Goal: Task Accomplishment & Management: Manage account settings

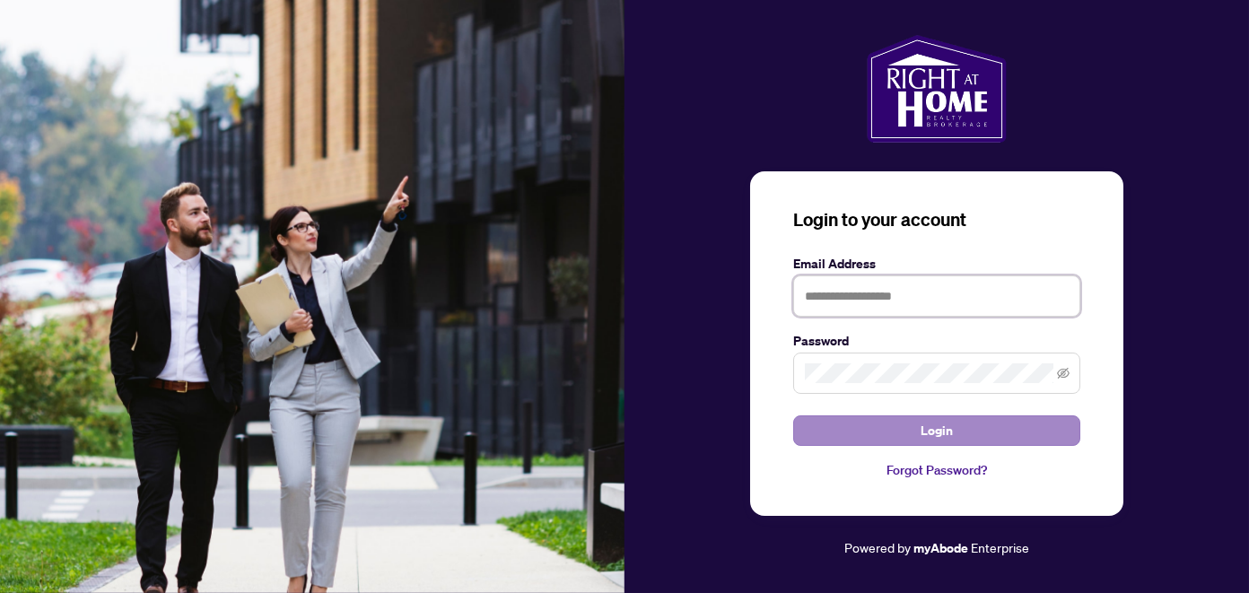
type input "**********"
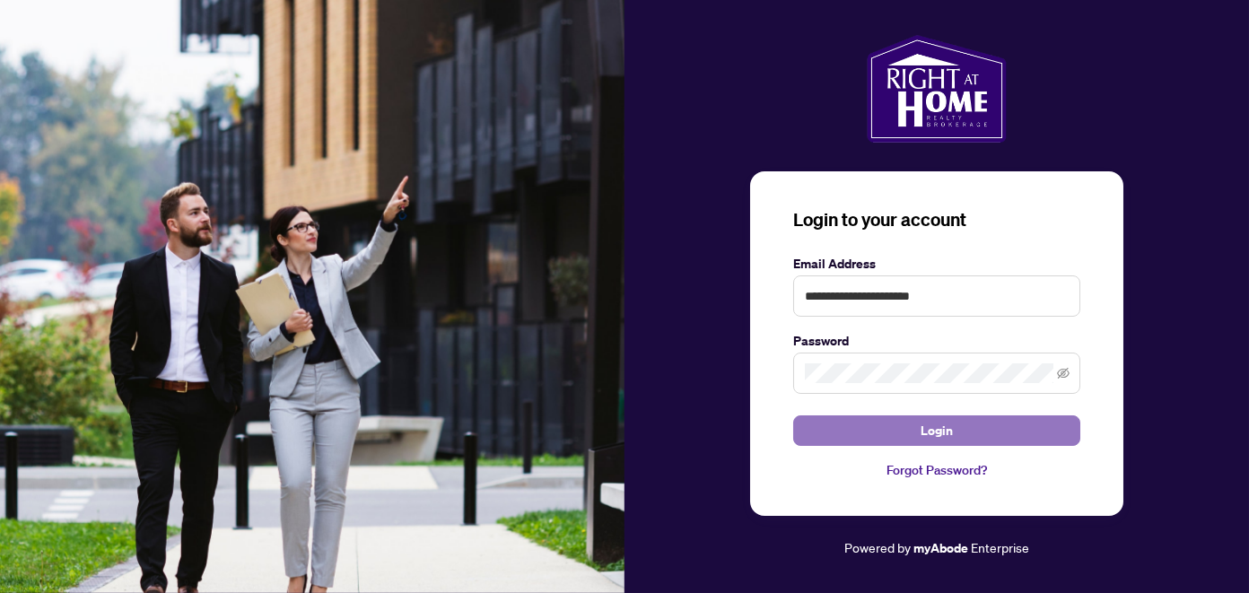
click at [936, 435] on span "Login" at bounding box center [936, 430] width 32 height 29
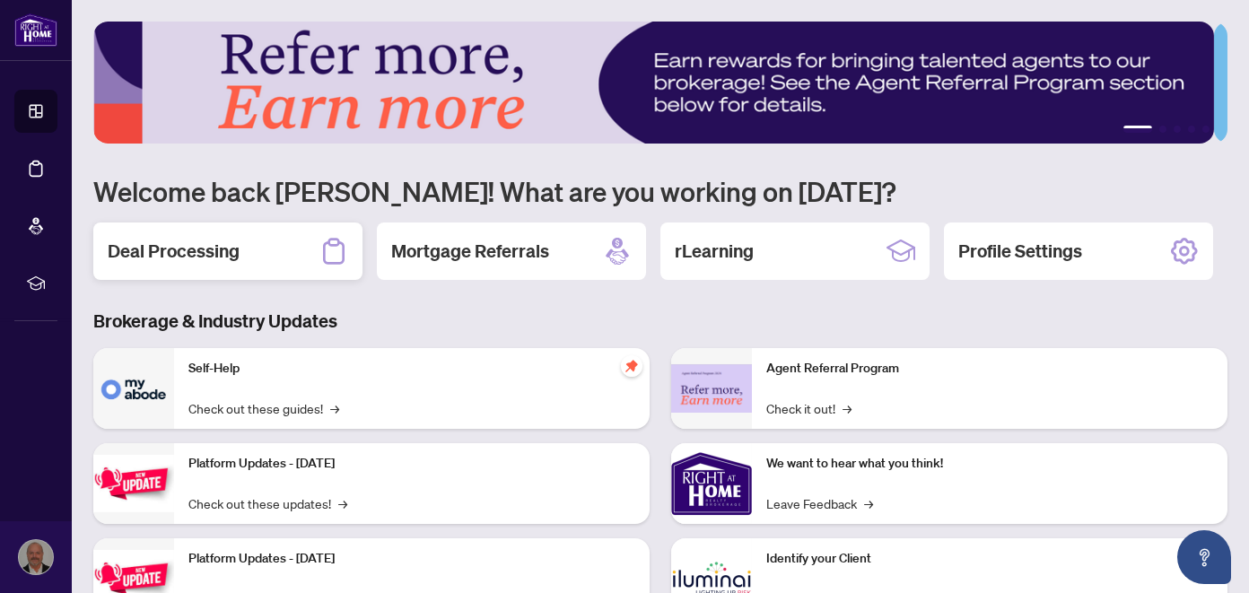
click at [217, 258] on h2 "Deal Processing" at bounding box center [174, 251] width 132 height 25
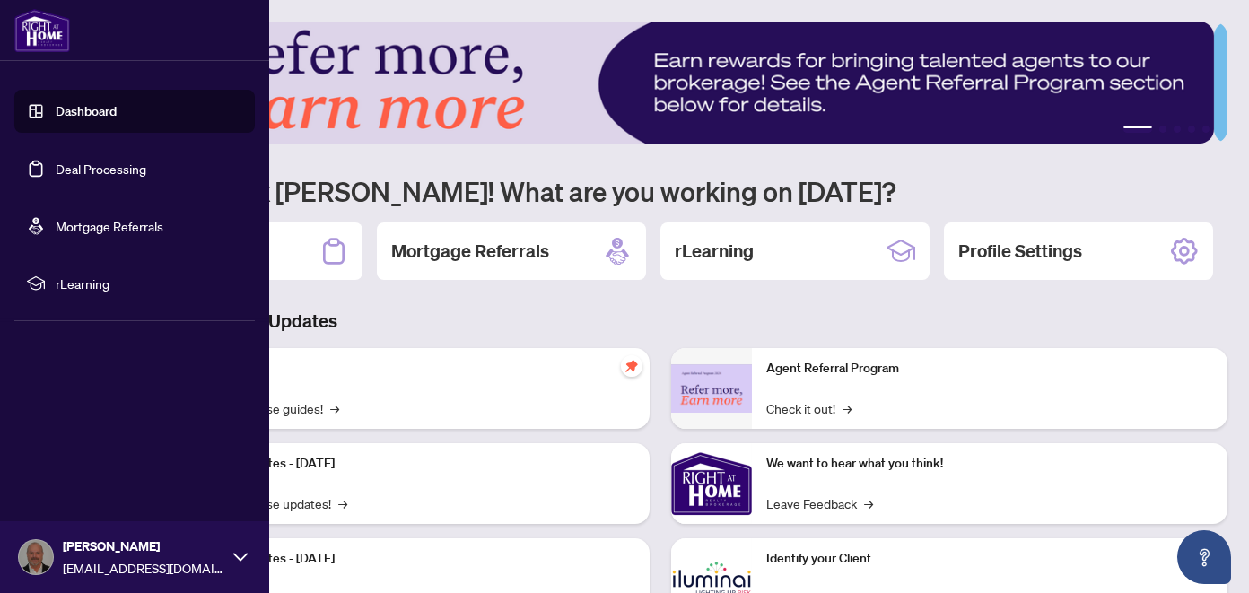
click at [75, 170] on link "Deal Processing" at bounding box center [101, 169] width 91 height 16
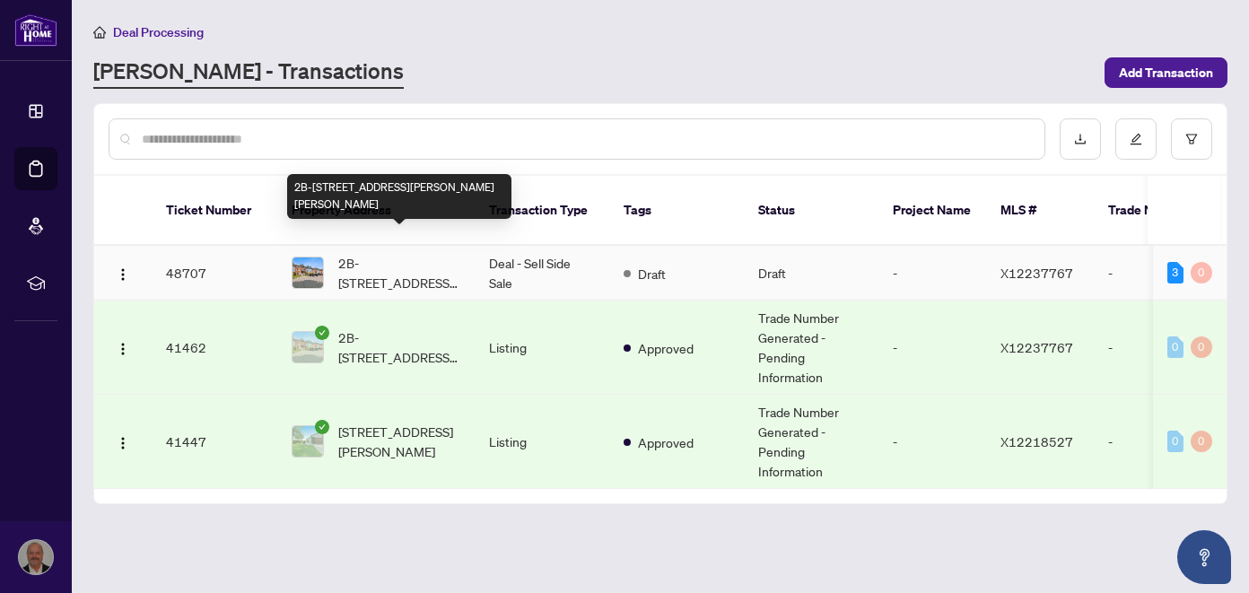
click at [379, 253] on span "2B-[STREET_ADDRESS][PERSON_NAME][PERSON_NAME]" at bounding box center [399, 272] width 122 height 39
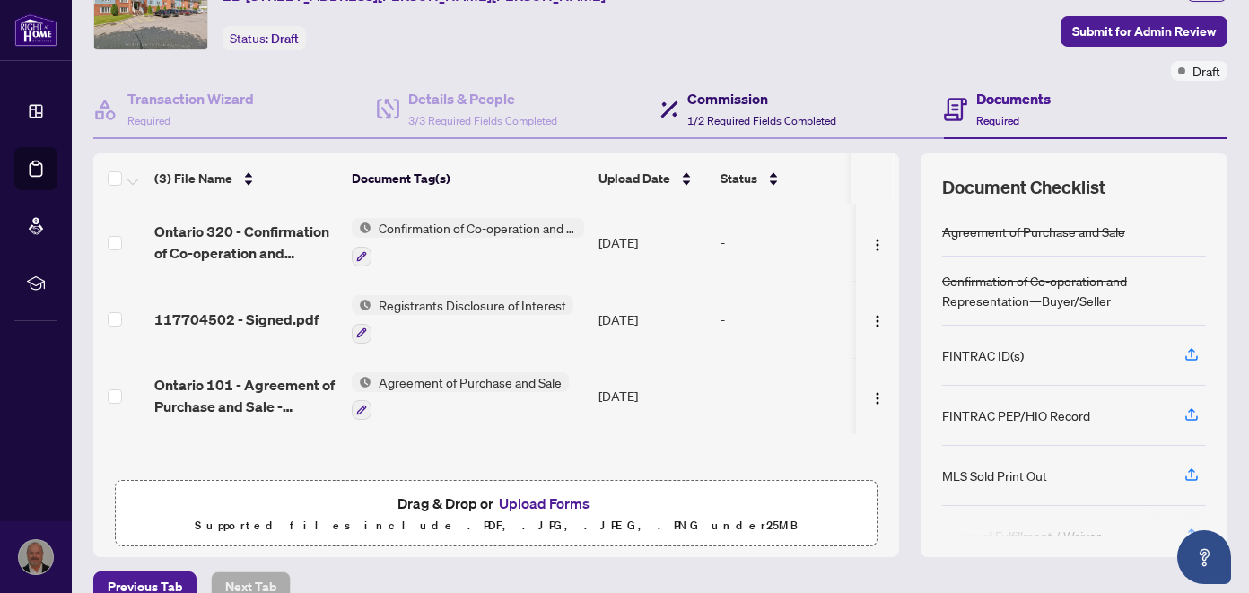
click at [717, 106] on h4 "Commission" at bounding box center [761, 99] width 149 height 22
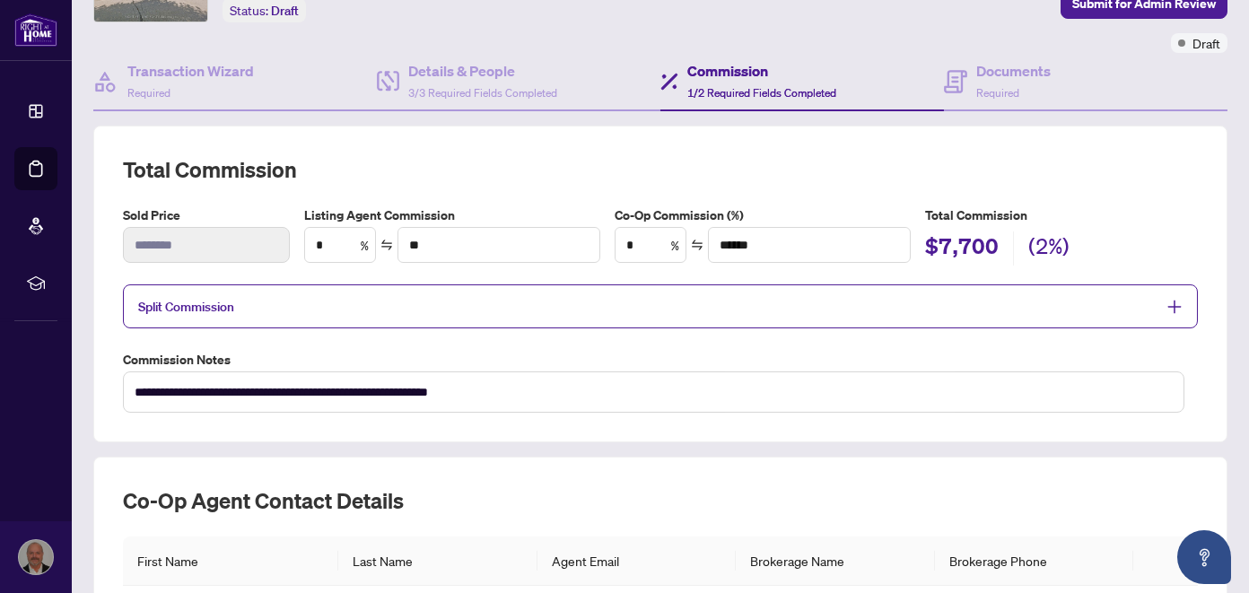
scroll to position [30, 0]
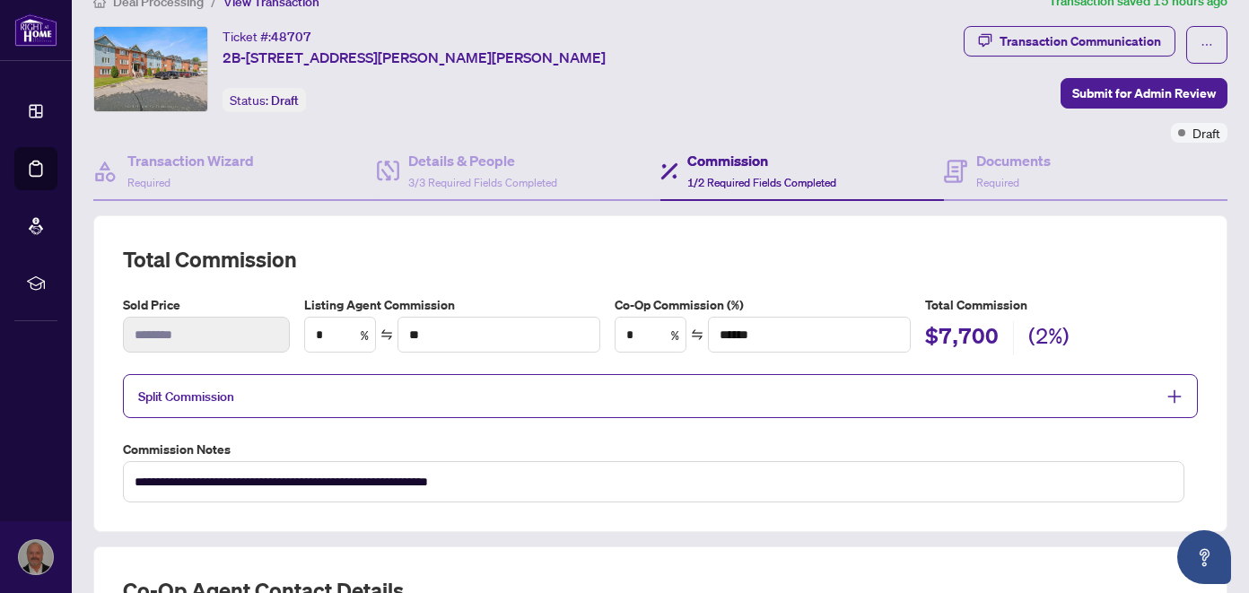
click at [873, 129] on div "Ticket #: 48707 2B-[STREET_ADDRESS][PERSON_NAME][PERSON_NAME] Status: Draft" at bounding box center [525, 84] width 870 height 117
click at [1106, 90] on span "Submit for Admin Review" at bounding box center [1144, 93] width 144 height 29
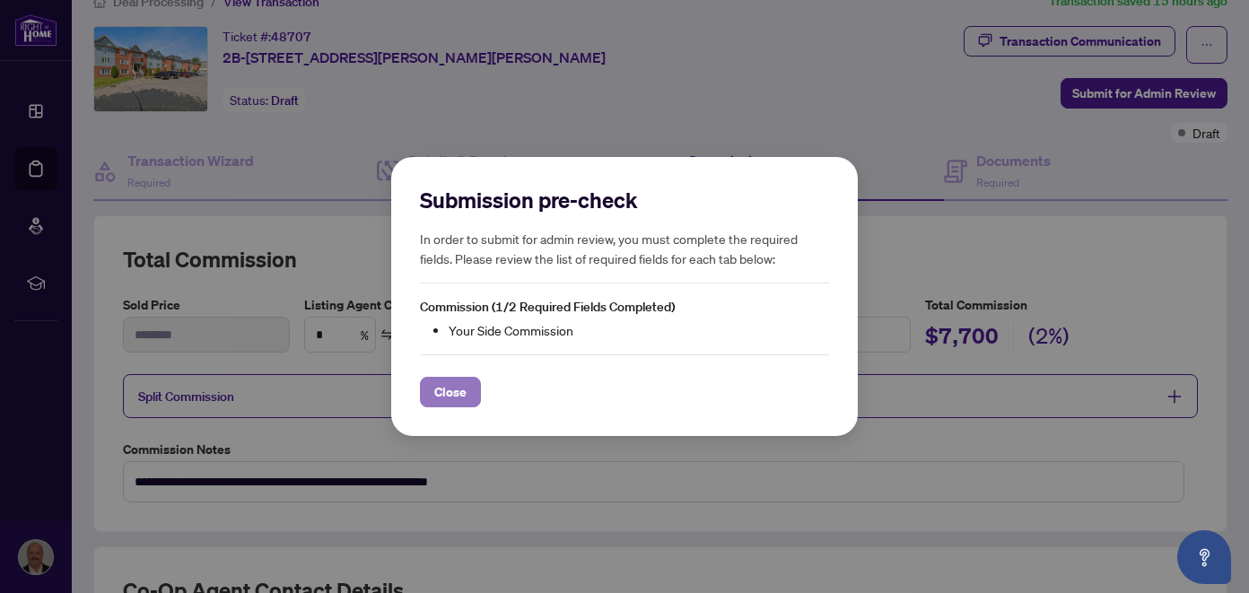
click at [438, 398] on span "Close" at bounding box center [450, 392] width 32 height 29
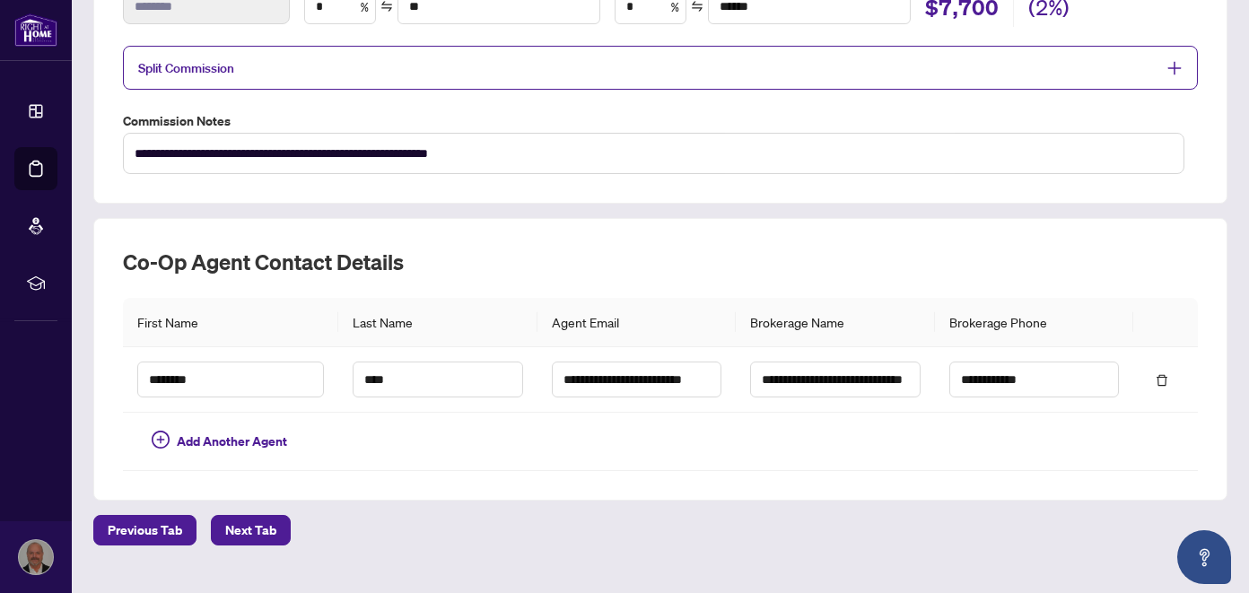
scroll to position [389, 0]
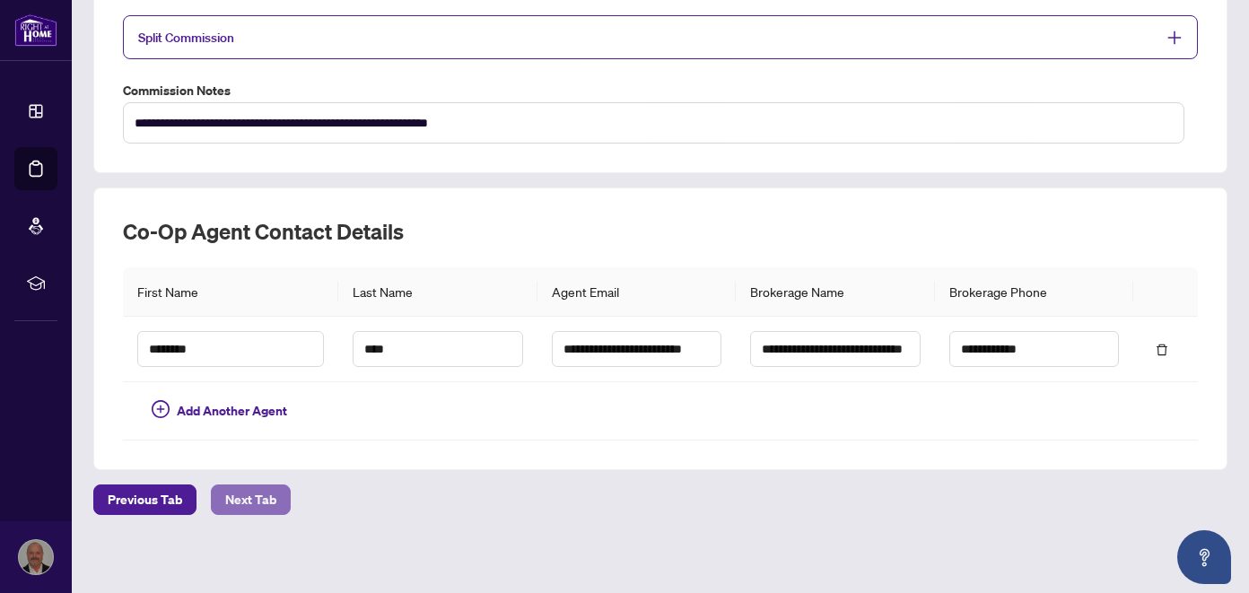
click at [258, 498] on span "Next Tab" at bounding box center [250, 499] width 51 height 29
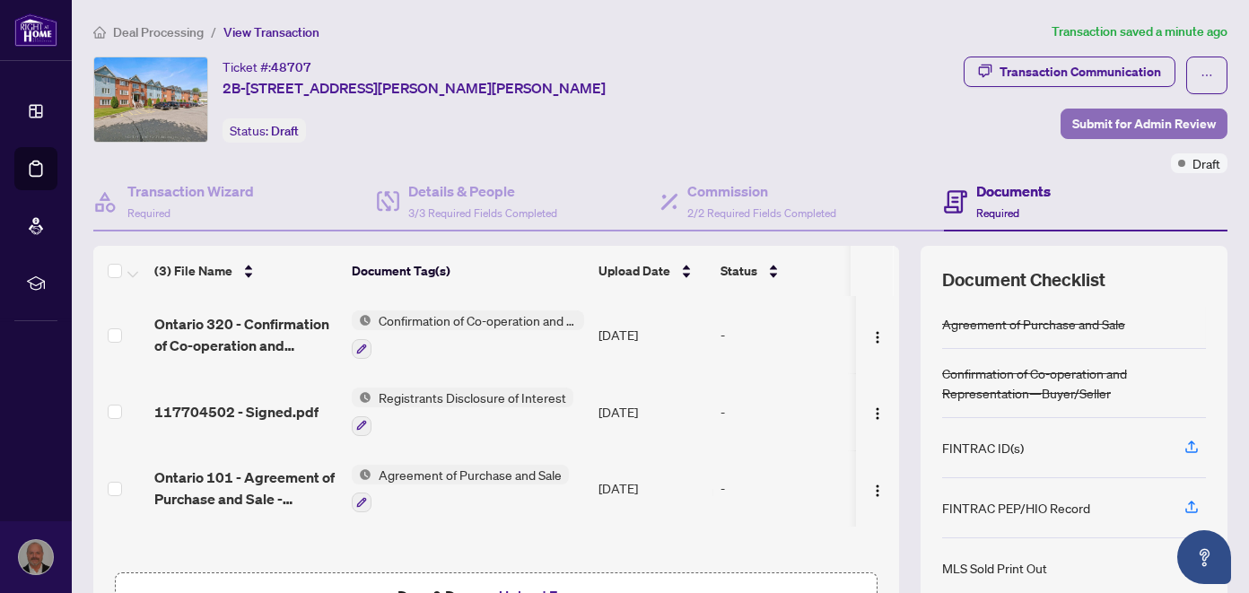
click at [1084, 123] on span "Submit for Admin Review" at bounding box center [1144, 123] width 144 height 29
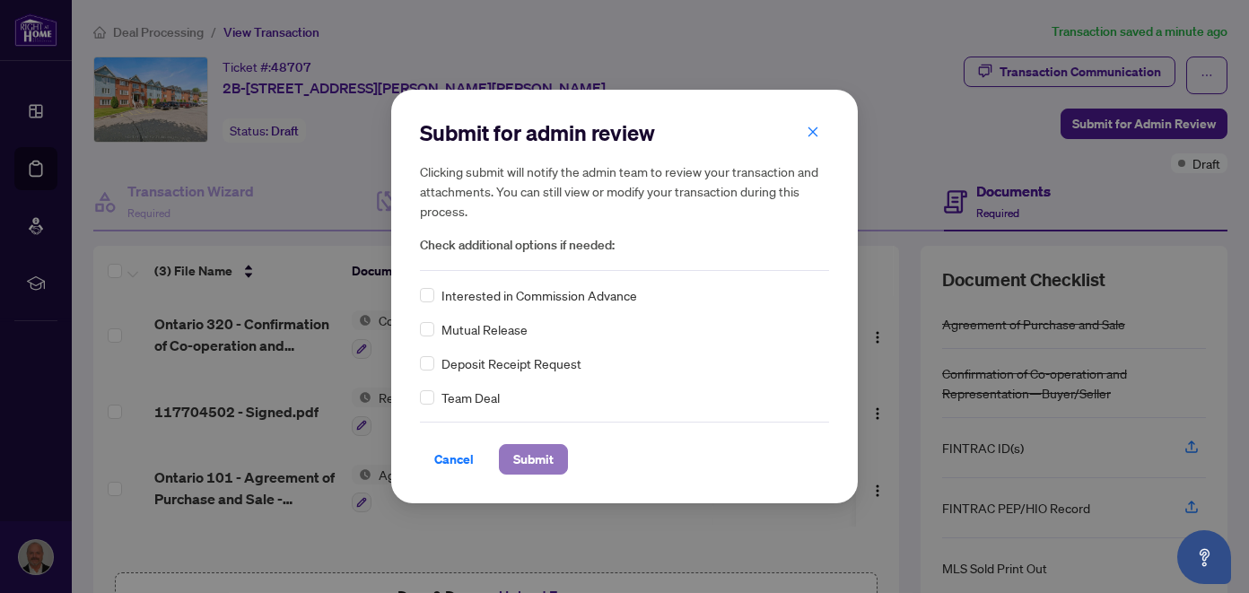
click at [529, 458] on span "Submit" at bounding box center [533, 459] width 40 height 29
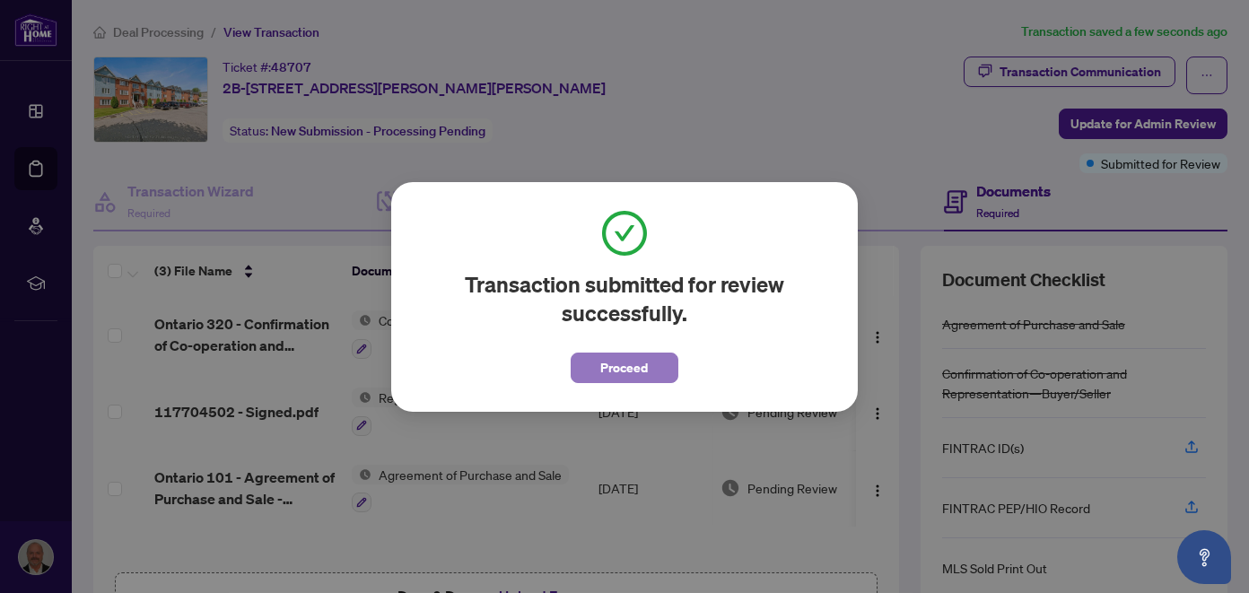
click at [616, 370] on span "Proceed" at bounding box center [625, 367] width 48 height 29
